Goal: Use online tool/utility: Utilize a website feature to perform a specific function

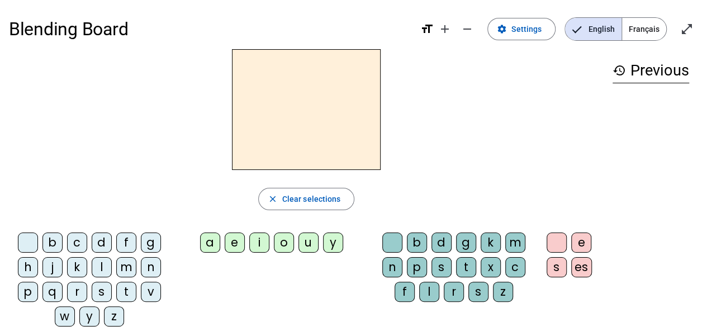
click at [102, 271] on div "l" at bounding box center [102, 267] width 20 height 20
click at [217, 239] on div "a" at bounding box center [210, 242] width 20 height 20
click at [236, 246] on div "e" at bounding box center [235, 242] width 20 height 20
click at [124, 265] on div "m" at bounding box center [126, 267] width 20 height 20
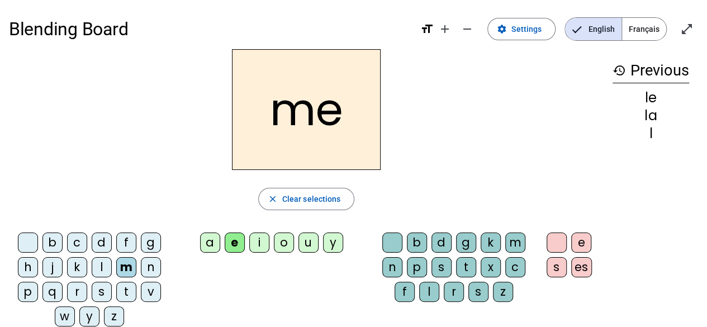
click at [443, 264] on div "s" at bounding box center [441, 267] width 20 height 20
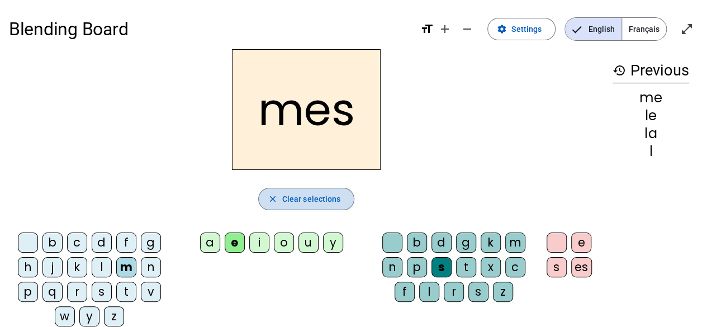
click at [319, 202] on span "Clear selections" at bounding box center [311, 198] width 59 height 13
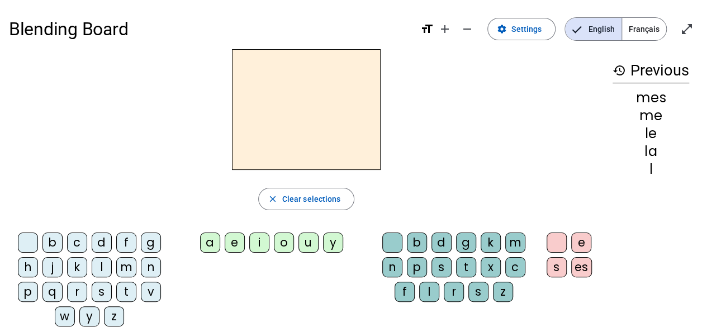
click at [124, 268] on div "m" at bounding box center [126, 267] width 20 height 20
click at [211, 248] on div "a" at bounding box center [210, 242] width 20 height 20
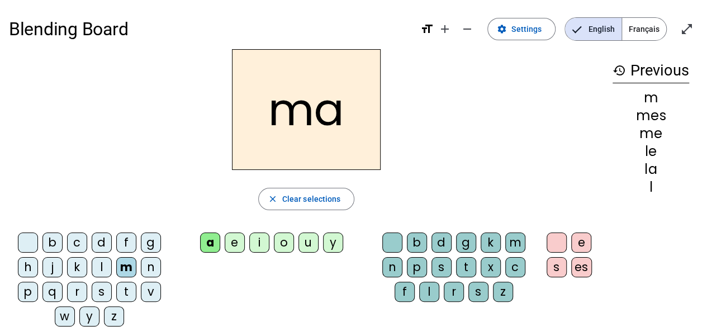
click at [99, 284] on div "s" at bounding box center [102, 292] width 20 height 20
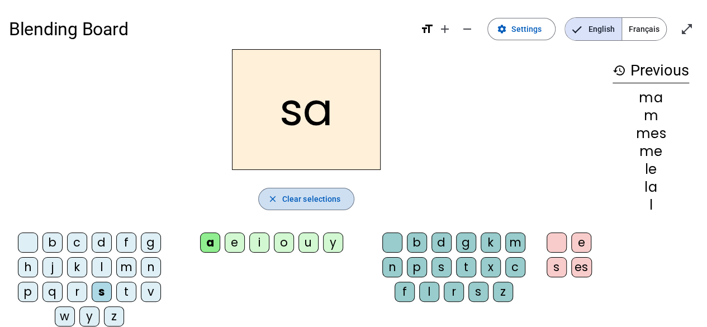
click at [334, 197] on span "Clear selections" at bounding box center [311, 198] width 59 height 13
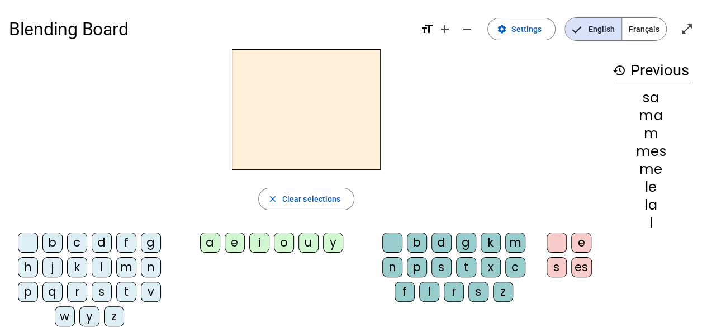
click at [632, 69] on h3 "history Previous" at bounding box center [651, 70] width 77 height 25
